Goal: Task Accomplishment & Management: Use online tool/utility

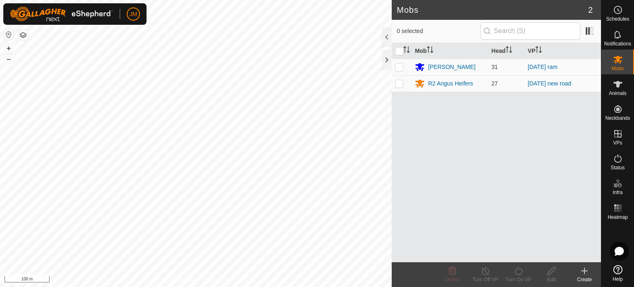
click at [585, 270] on icon at bounding box center [585, 271] width 0 height 6
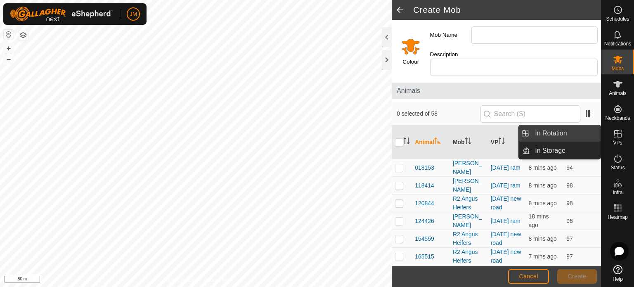
click at [566, 135] on link "In Rotation" at bounding box center [565, 133] width 71 height 17
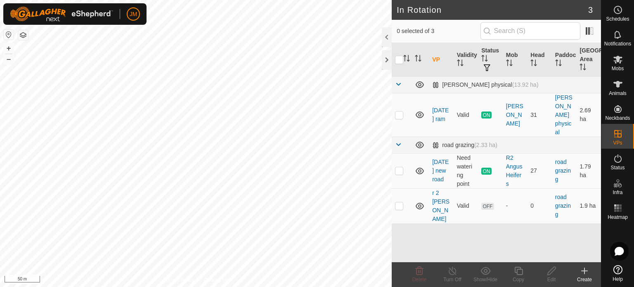
click at [585, 269] on icon at bounding box center [585, 271] width 10 height 10
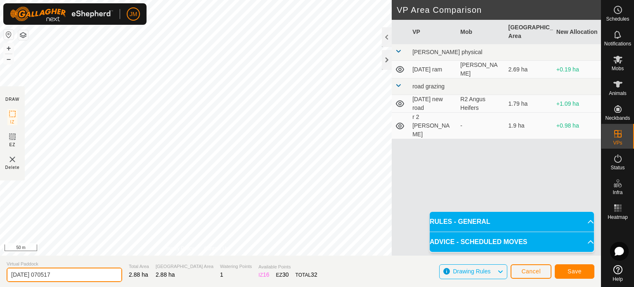
click at [99, 275] on input "[DATE] 070517" at bounding box center [65, 275] width 116 height 14
type input "2"
type input "sat move"
click at [580, 274] on span "Save" at bounding box center [575, 271] width 14 height 7
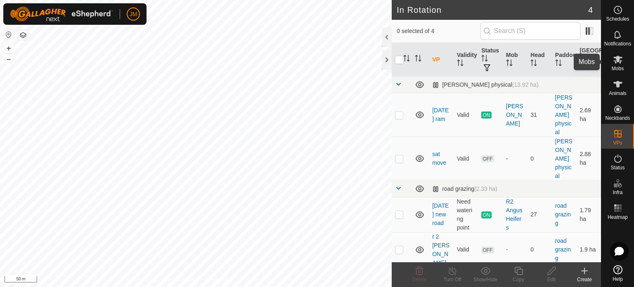
click at [614, 65] on es-mob-svg-icon at bounding box center [618, 59] width 15 height 13
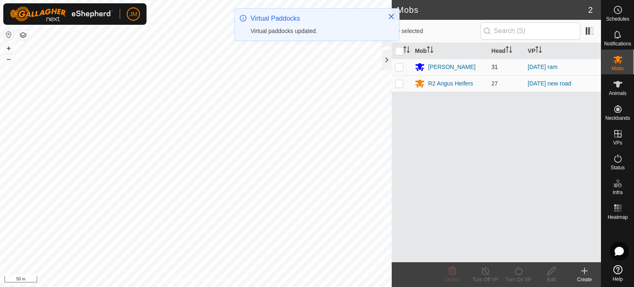
click at [399, 69] on p-checkbox at bounding box center [399, 67] width 8 height 7
checkbox input "true"
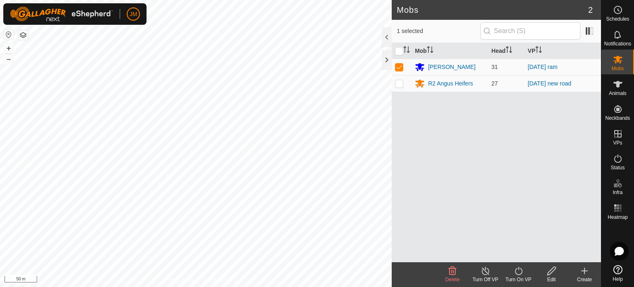
click at [519, 272] on icon at bounding box center [519, 271] width 10 height 10
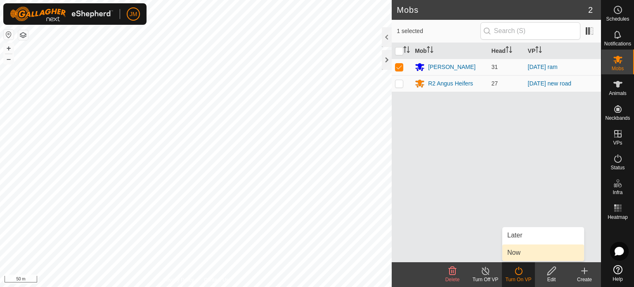
click at [517, 254] on link "Now" at bounding box center [543, 252] width 82 height 17
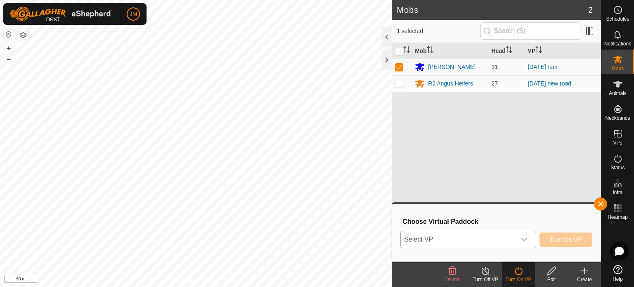
click at [508, 240] on span "Select VP" at bounding box center [458, 239] width 115 height 17
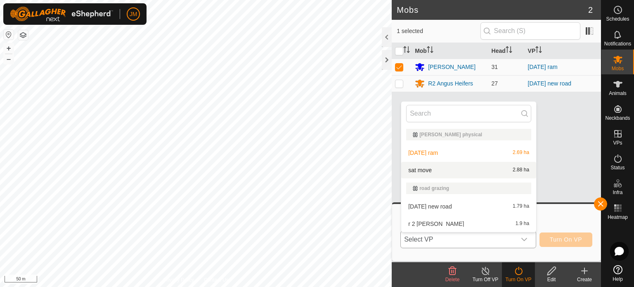
click at [474, 171] on li "sat move 2.88 ha" at bounding box center [468, 170] width 135 height 17
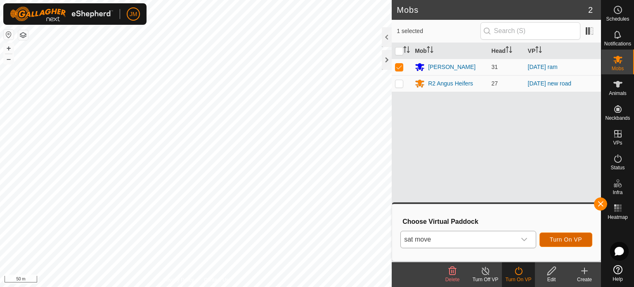
click at [554, 236] on span "Turn On VP" at bounding box center [566, 239] width 32 height 7
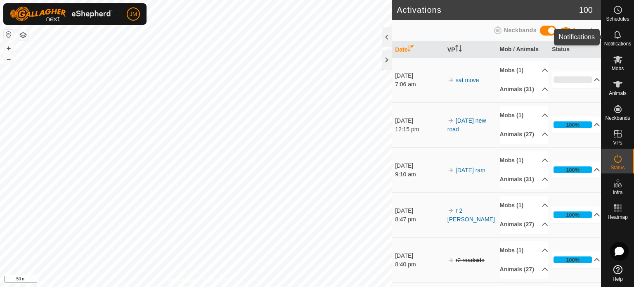
click at [619, 36] on icon at bounding box center [618, 35] width 10 height 10
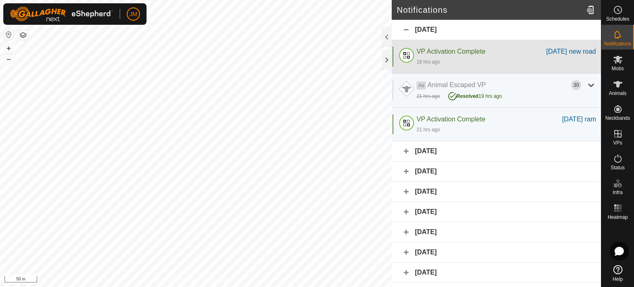
click at [523, 53] on div "VP Activation Complete" at bounding box center [482, 52] width 130 height 10
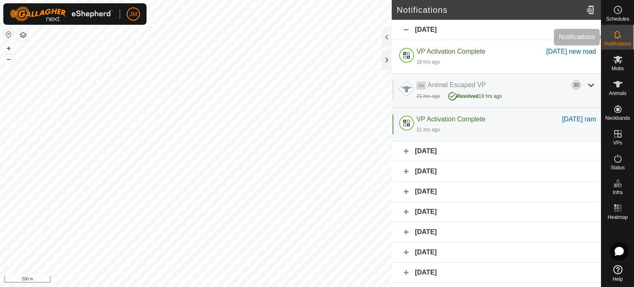
click at [627, 38] on div "Notifications" at bounding box center [618, 37] width 33 height 25
click at [614, 66] on span "Mobs" at bounding box center [618, 68] width 12 height 5
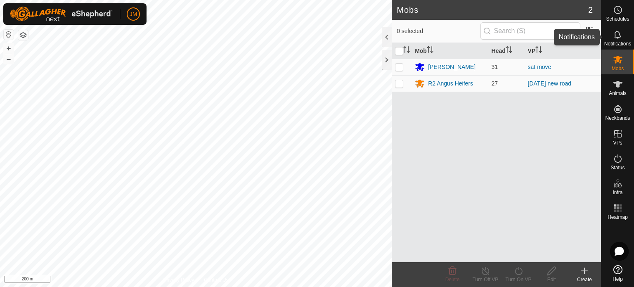
click at [616, 40] on es-notification-svg-icon at bounding box center [618, 34] width 15 height 13
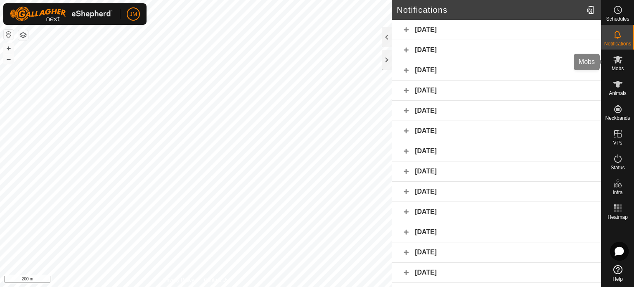
click at [616, 72] on div "Mobs" at bounding box center [618, 62] width 33 height 25
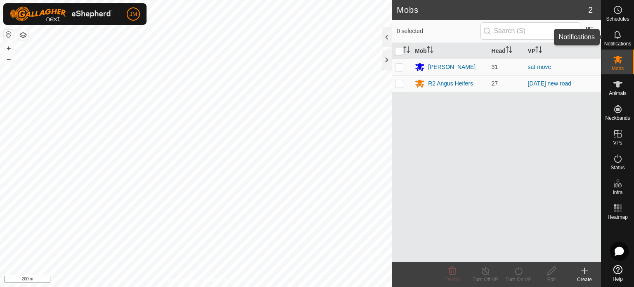
click at [619, 38] on icon at bounding box center [618, 35] width 10 height 10
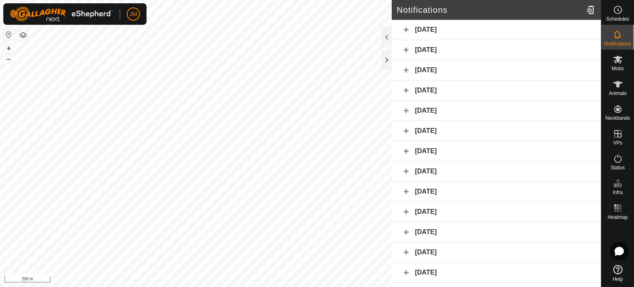
click at [431, 31] on div "[DATE]" at bounding box center [496, 30] width 209 height 20
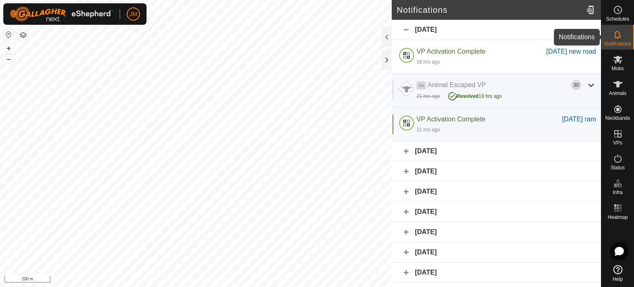
click at [613, 40] on es-notification-svg-icon at bounding box center [618, 34] width 15 height 13
click at [415, 29] on div "[DATE]" at bounding box center [496, 30] width 209 height 20
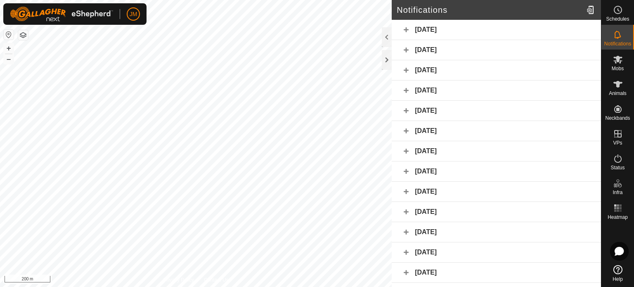
click at [426, 29] on div "[DATE]" at bounding box center [496, 30] width 209 height 20
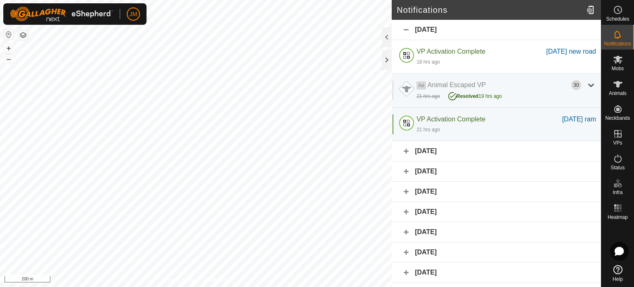
click at [459, 151] on div "[DATE]" at bounding box center [496, 151] width 209 height 20
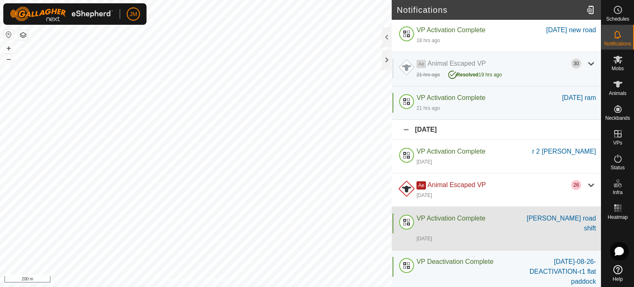
scroll to position [41, 0]
